Goal: Task Accomplishment & Management: Use online tool/utility

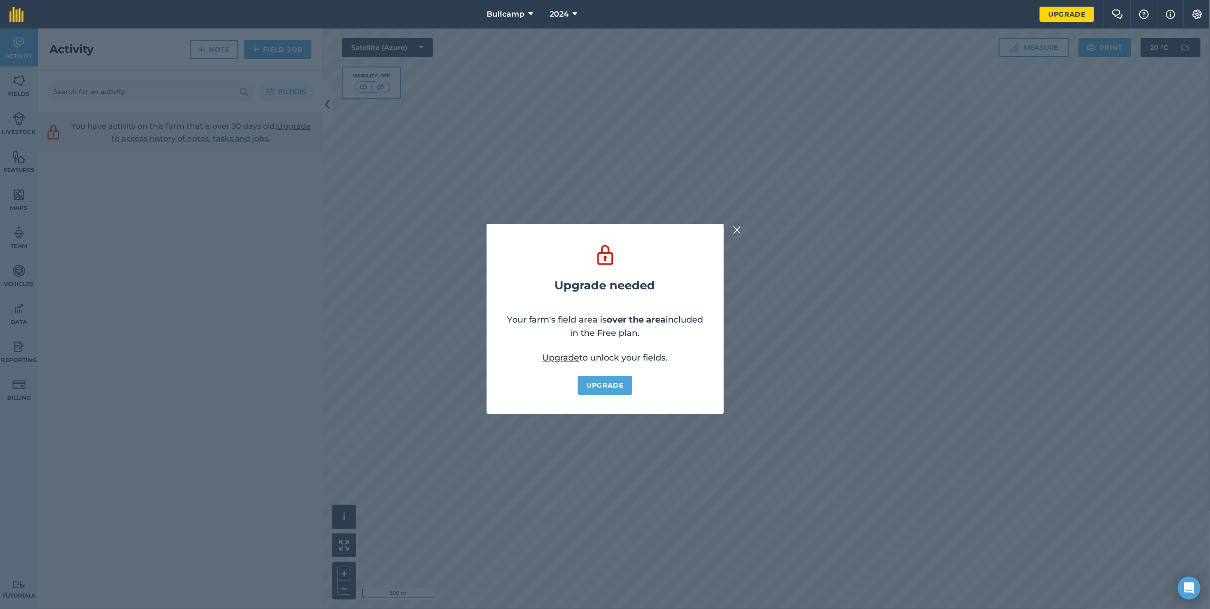
click at [736, 228] on img at bounding box center [737, 229] width 9 height 11
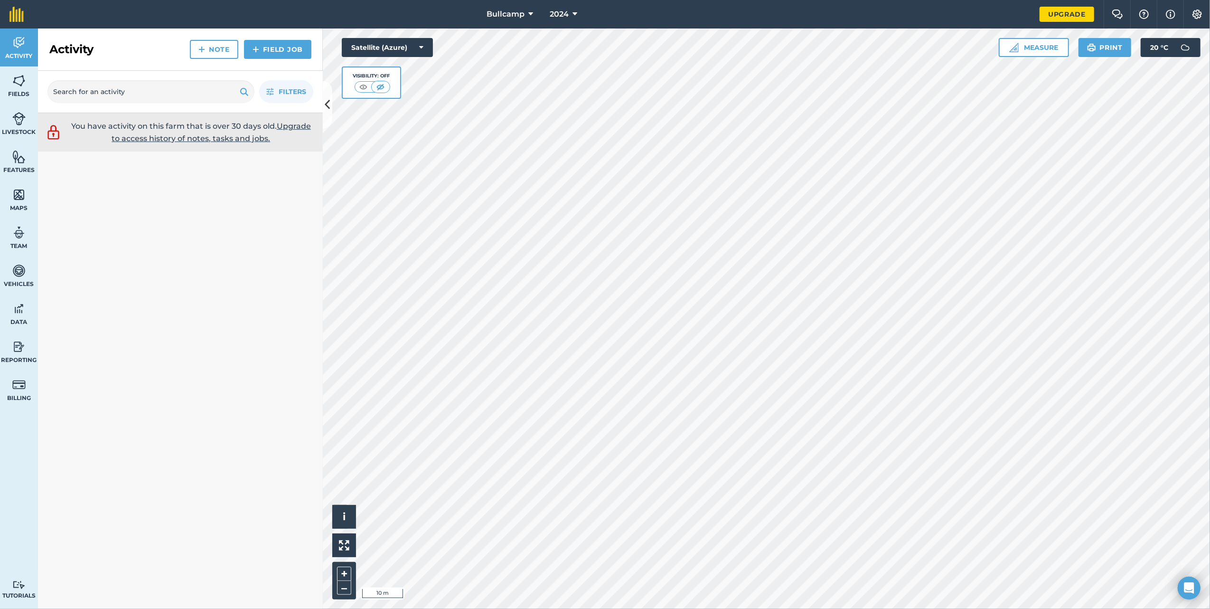
click at [800, 24] on div "Bullcamp 2024 Upgrade Farm Chat Help Info Settings Map printing is not availabl…" at bounding box center [605, 304] width 1210 height 609
click at [17, 92] on span "Fields" at bounding box center [19, 94] width 38 height 8
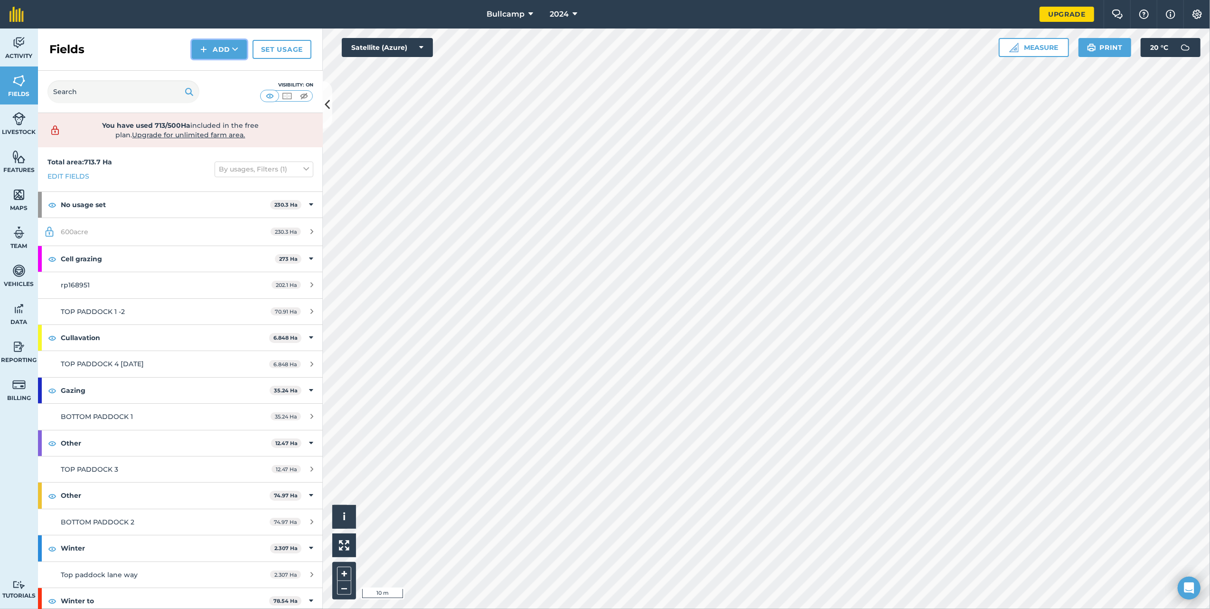
click at [214, 51] on button "Add" at bounding box center [219, 49] width 55 height 19
click at [216, 67] on link "Draw" at bounding box center [219, 70] width 52 height 21
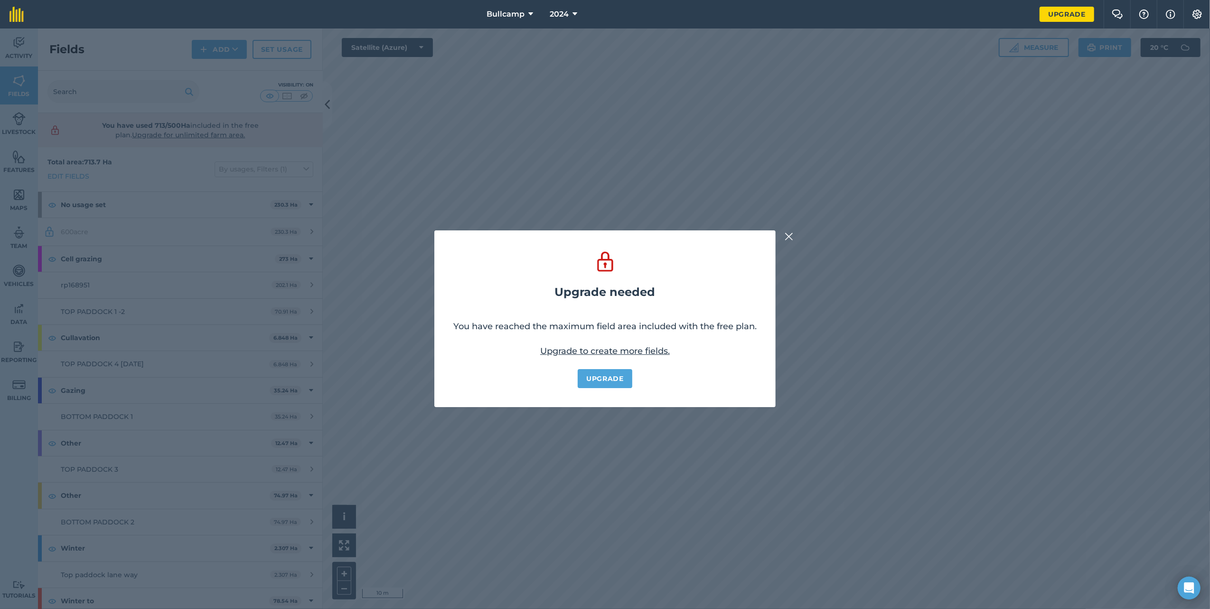
click at [789, 234] on img at bounding box center [789, 236] width 9 height 11
